Goal: Information Seeking & Learning: Learn about a topic

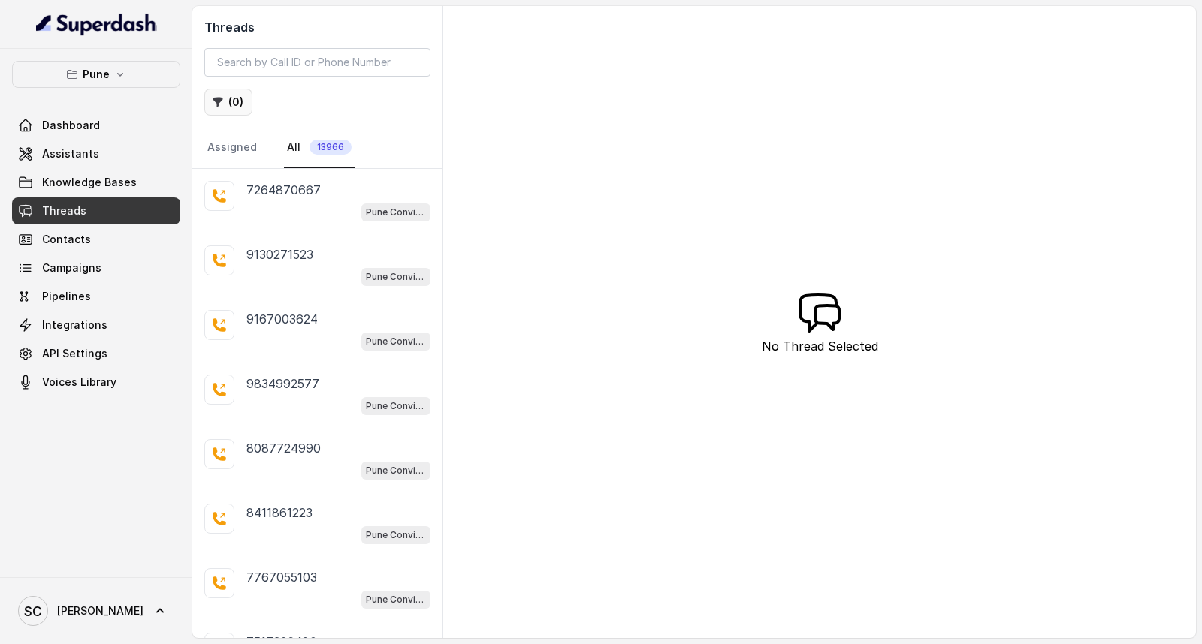
click at [231, 95] on button "( 0 )" at bounding box center [228, 102] width 48 height 27
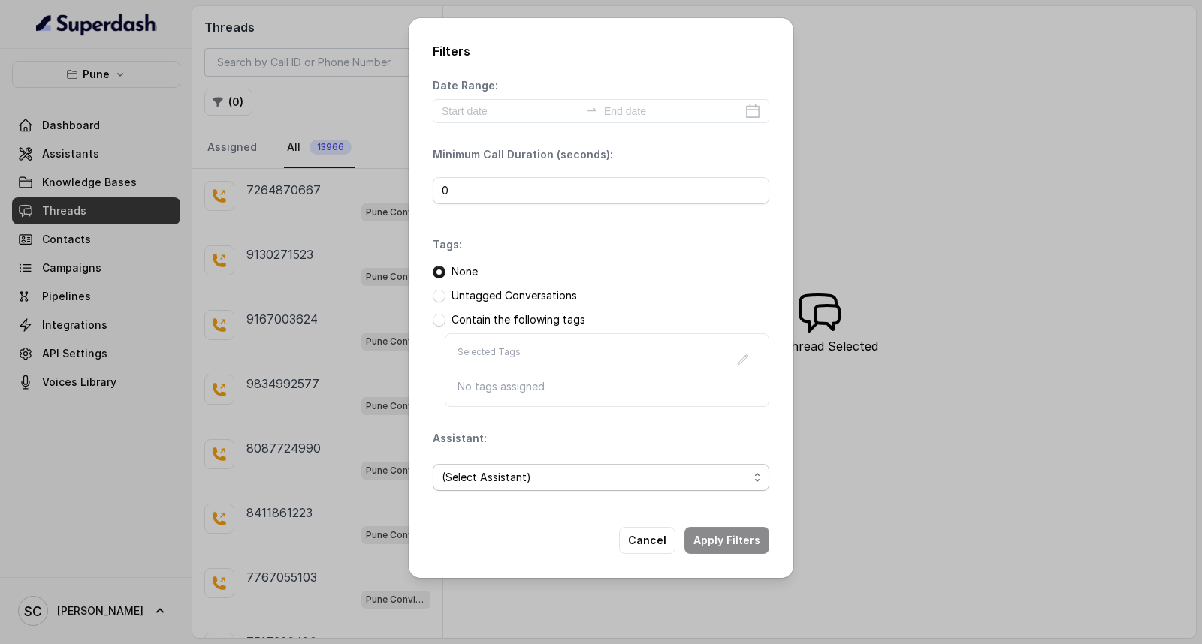
click at [515, 481] on span "(Select Assistant)" at bounding box center [595, 478] width 306 height 18
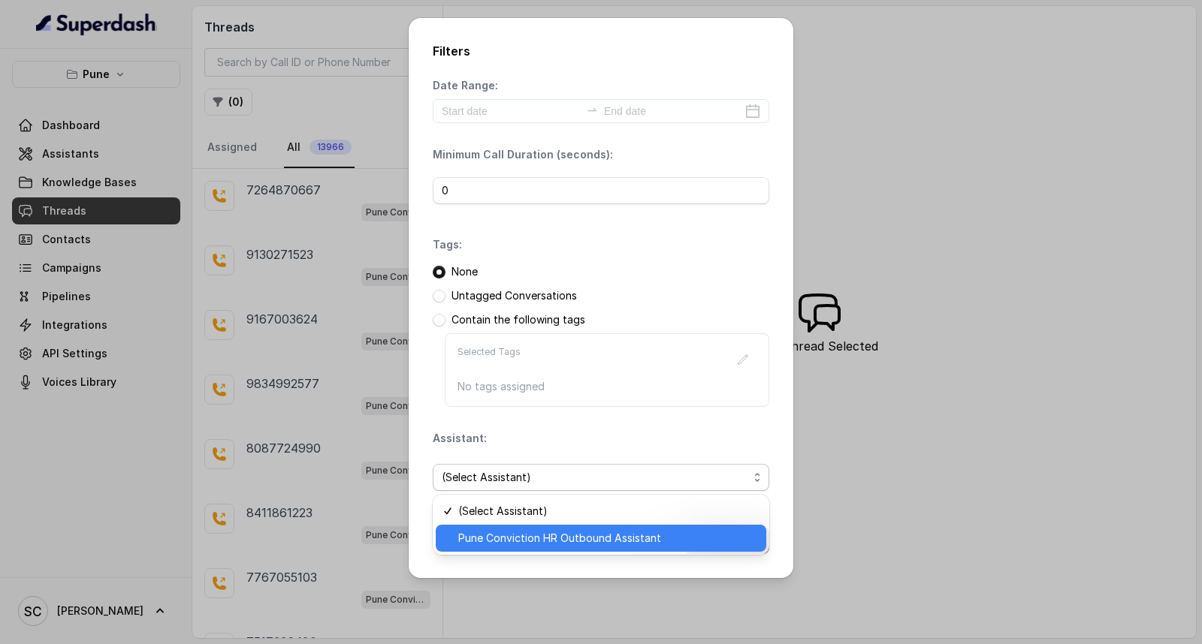
click at [502, 539] on span "Pune Conviction HR Outbound Assistant" at bounding box center [607, 539] width 299 height 18
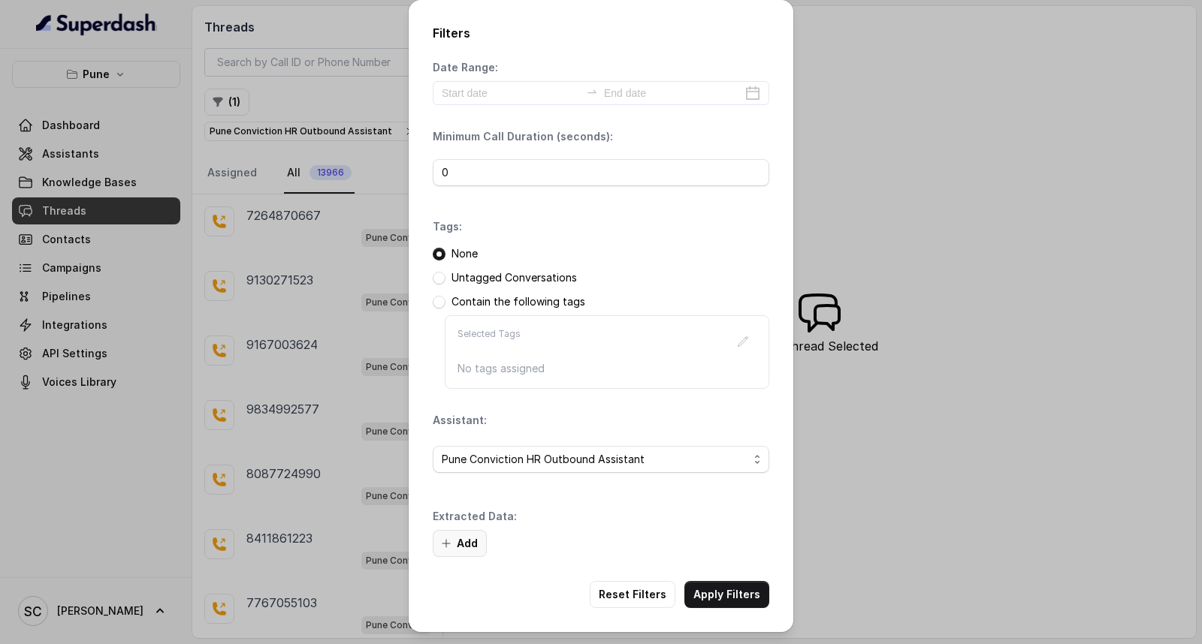
click at [462, 547] on button "Add" at bounding box center [460, 543] width 54 height 27
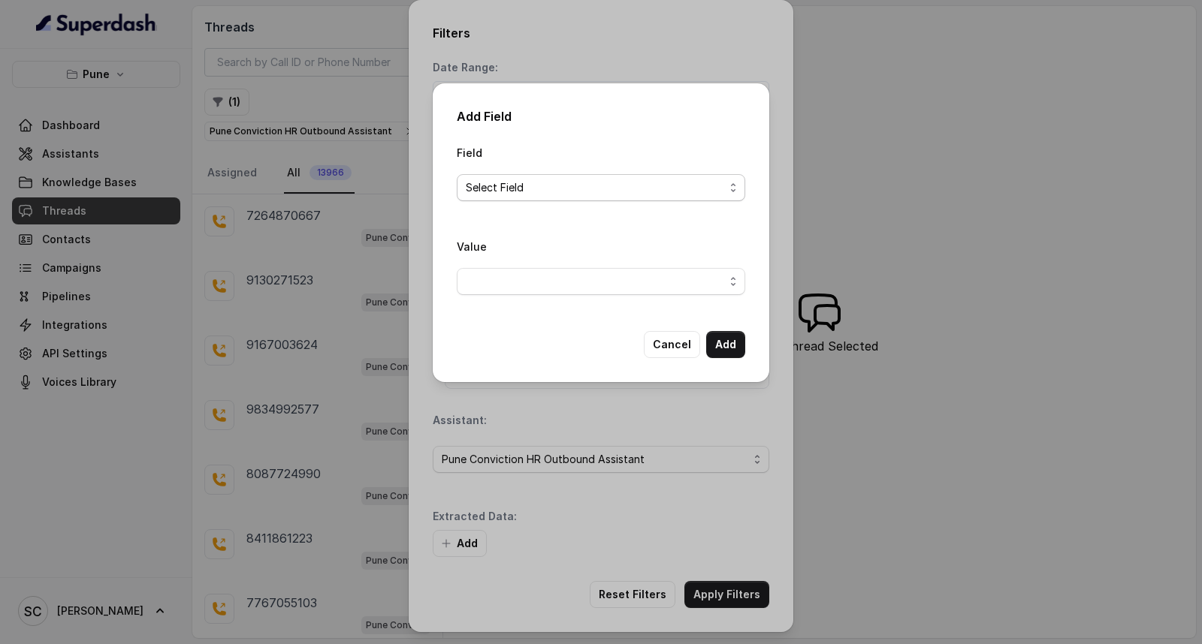
click at [565, 184] on span "Select Field" at bounding box center [595, 188] width 258 height 18
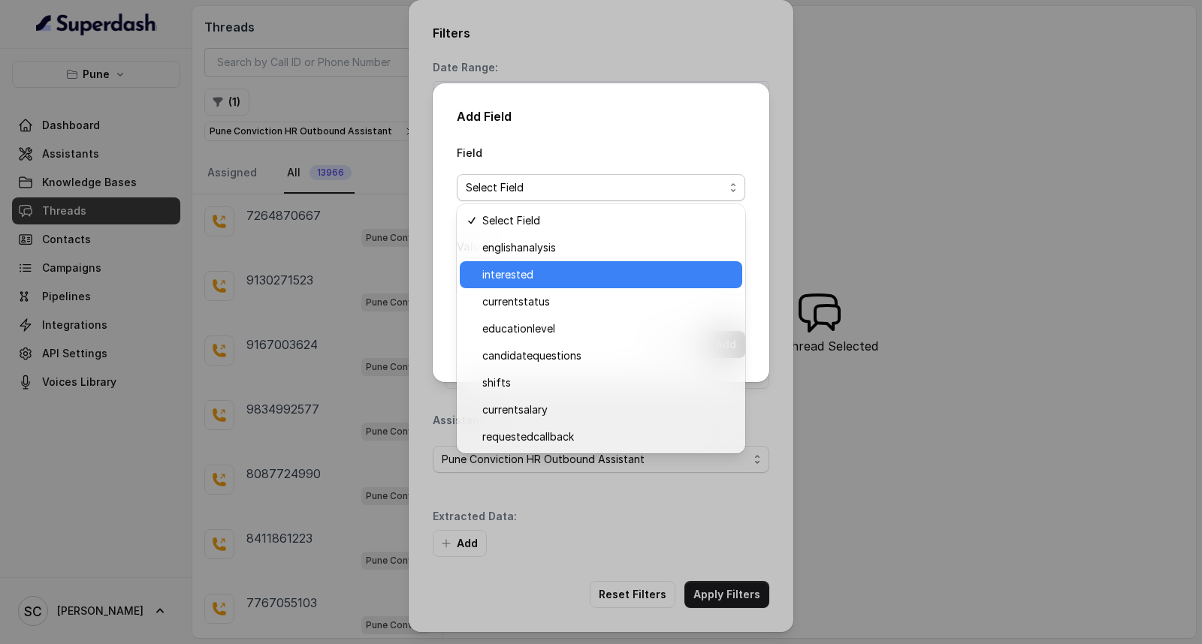
click at [573, 276] on span "interested" at bounding box center [607, 275] width 251 height 18
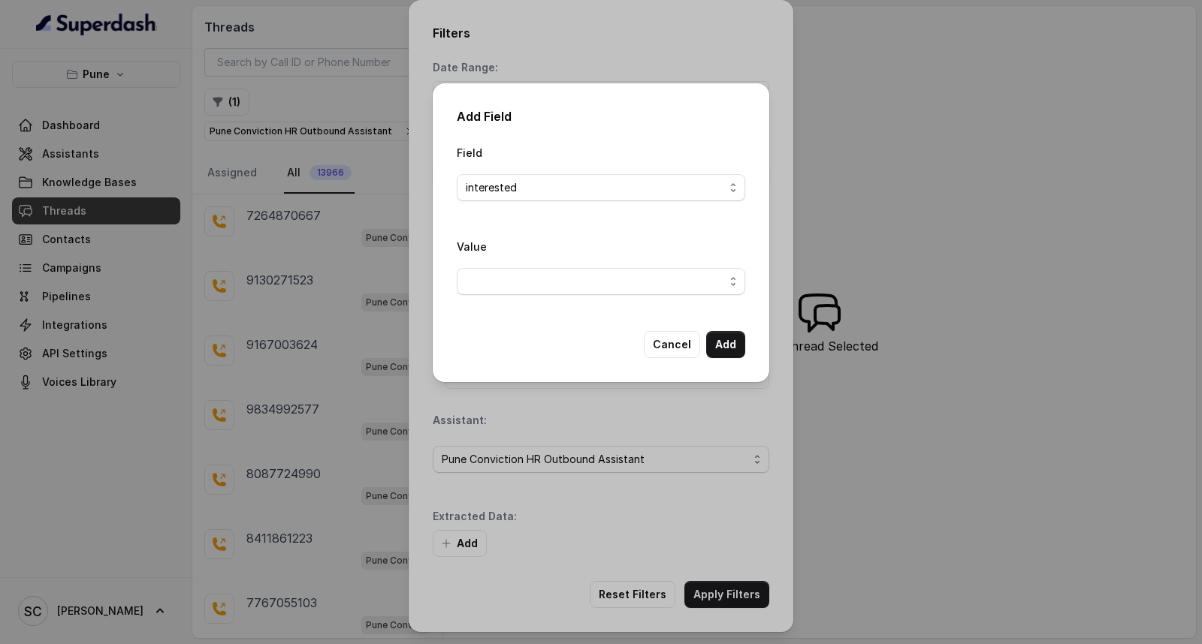
click at [567, 312] on div "Field interested Value Cancel Add" at bounding box center [601, 250] width 288 height 215
click at [567, 279] on span "button" at bounding box center [601, 281] width 288 height 27
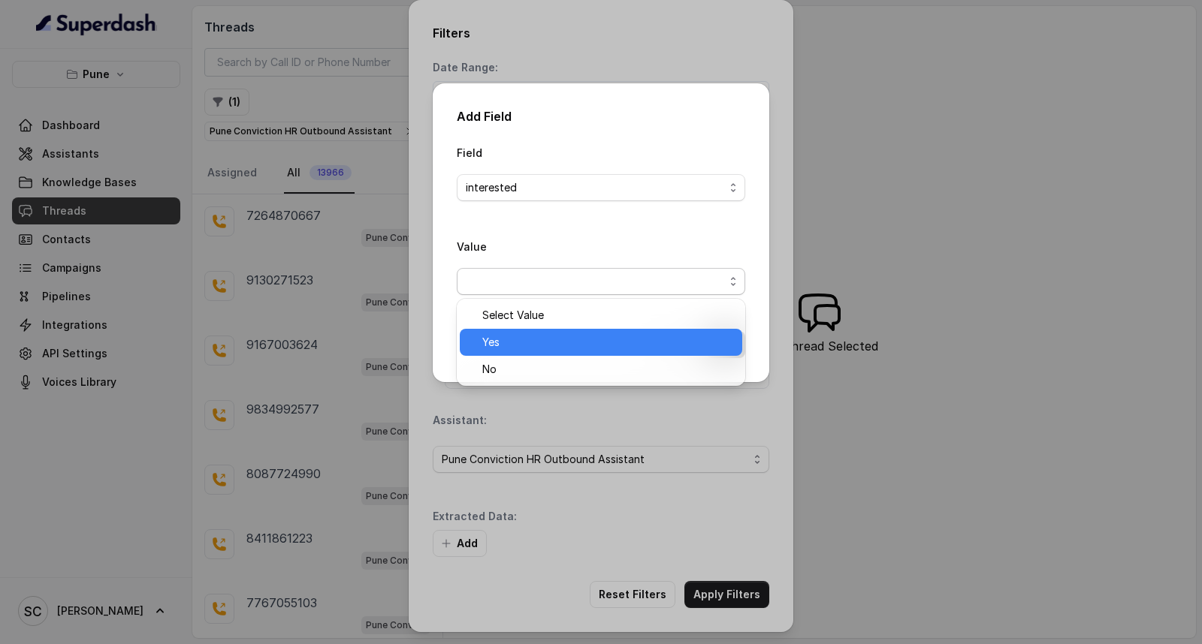
click at [559, 347] on span "Yes" at bounding box center [607, 342] width 251 height 18
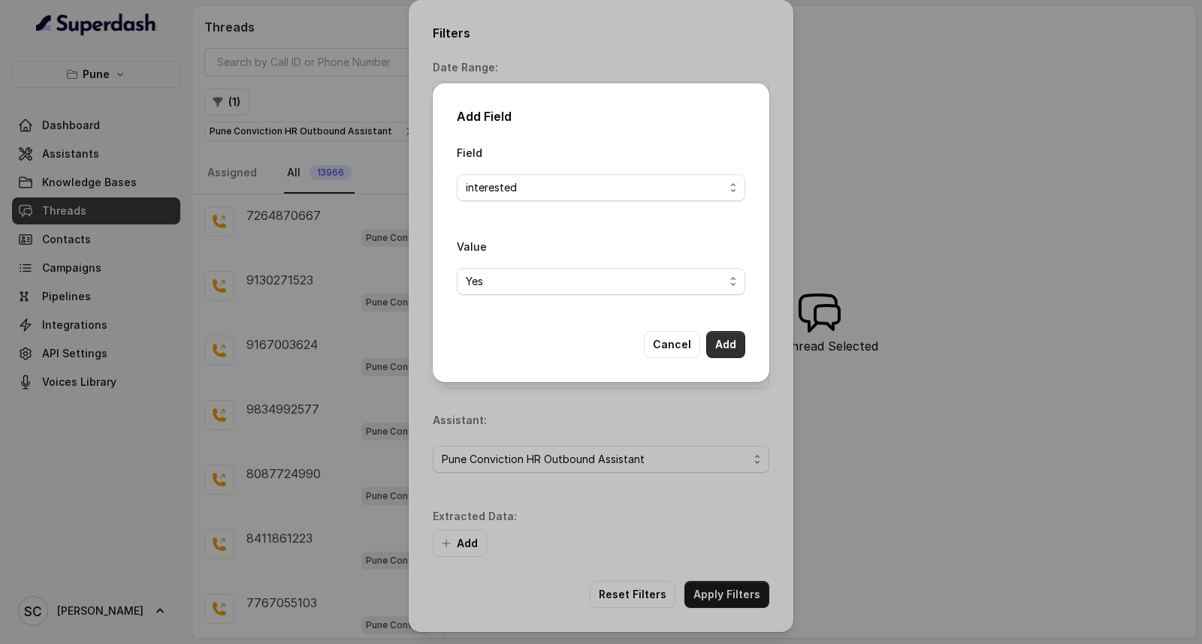
click at [720, 340] on button "Add" at bounding box center [725, 344] width 39 height 27
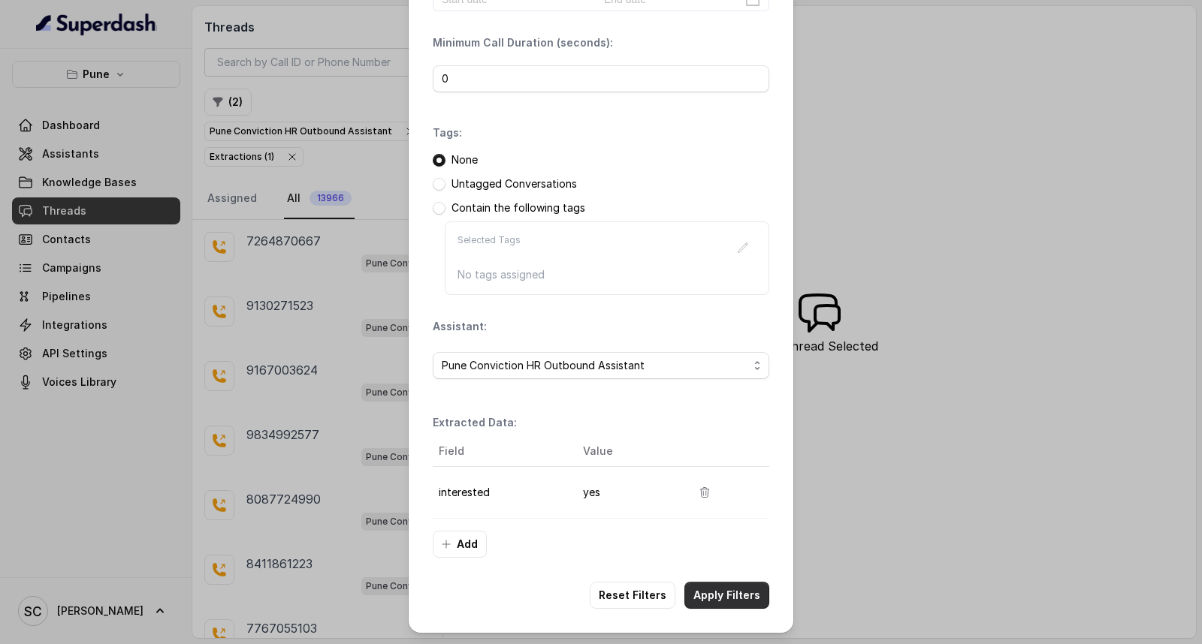
scroll to position [95, 0]
click at [721, 590] on button "Apply Filters" at bounding box center [726, 594] width 85 height 27
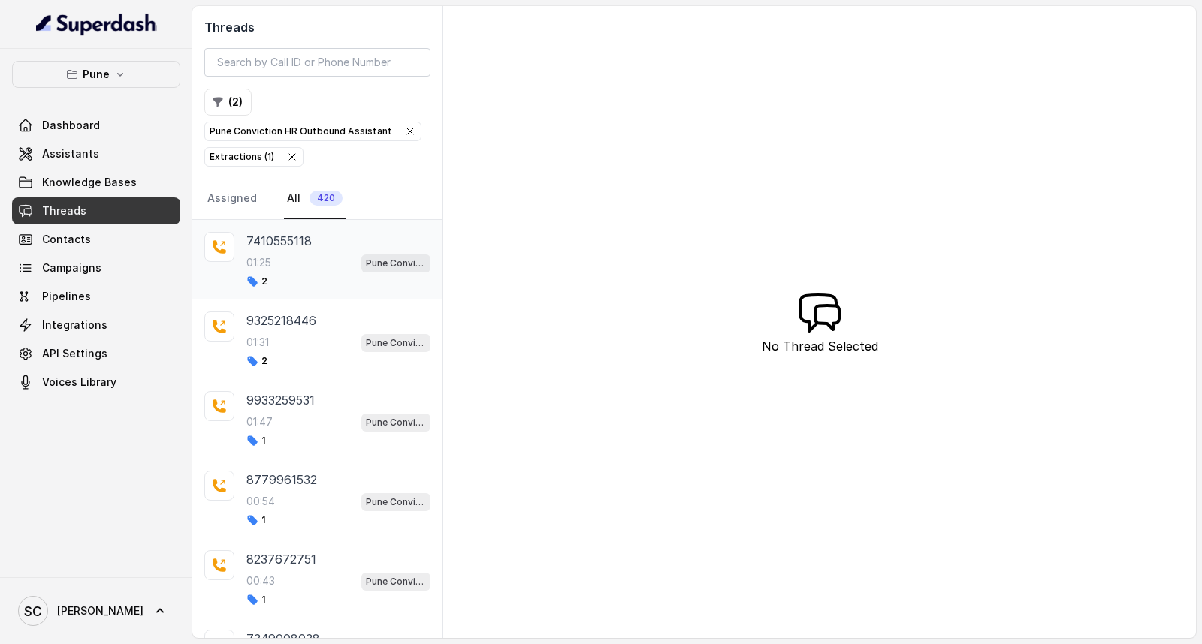
click at [297, 273] on div "7410555118 01:25 Pune Conviction HR Outbound Assistant 2" at bounding box center [338, 260] width 184 height 56
